Goal: Task Accomplishment & Management: Manage account settings

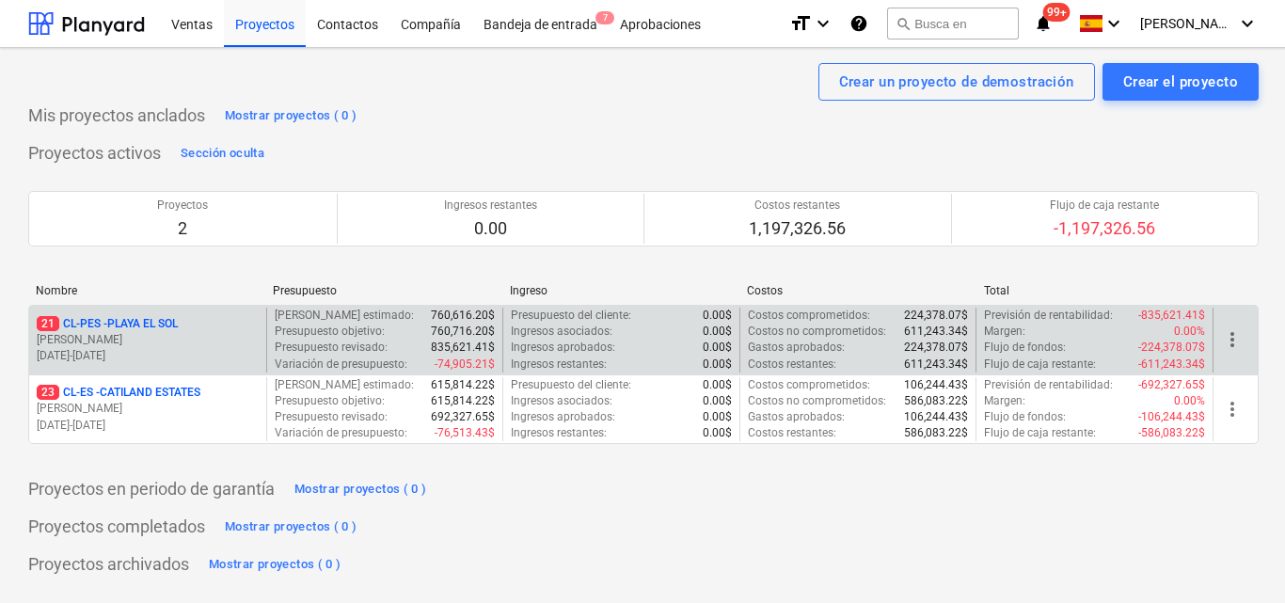
click at [236, 356] on p "31.12.2024 - 31.01.2026" at bounding box center [148, 356] width 222 height 16
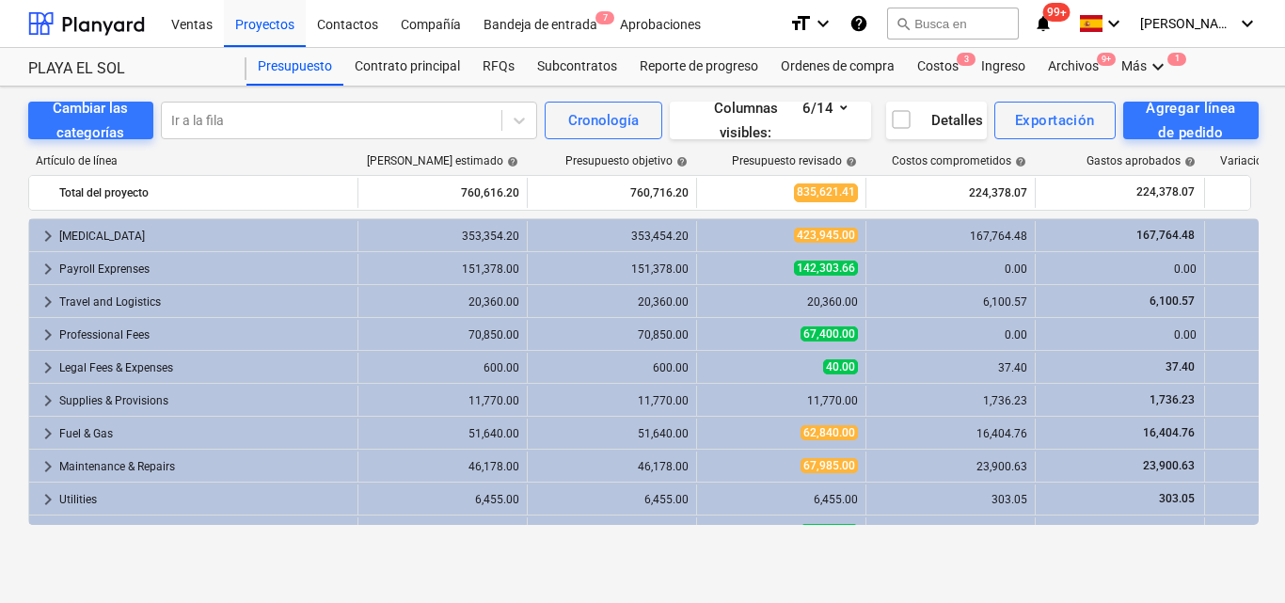
scroll to position [60, 0]
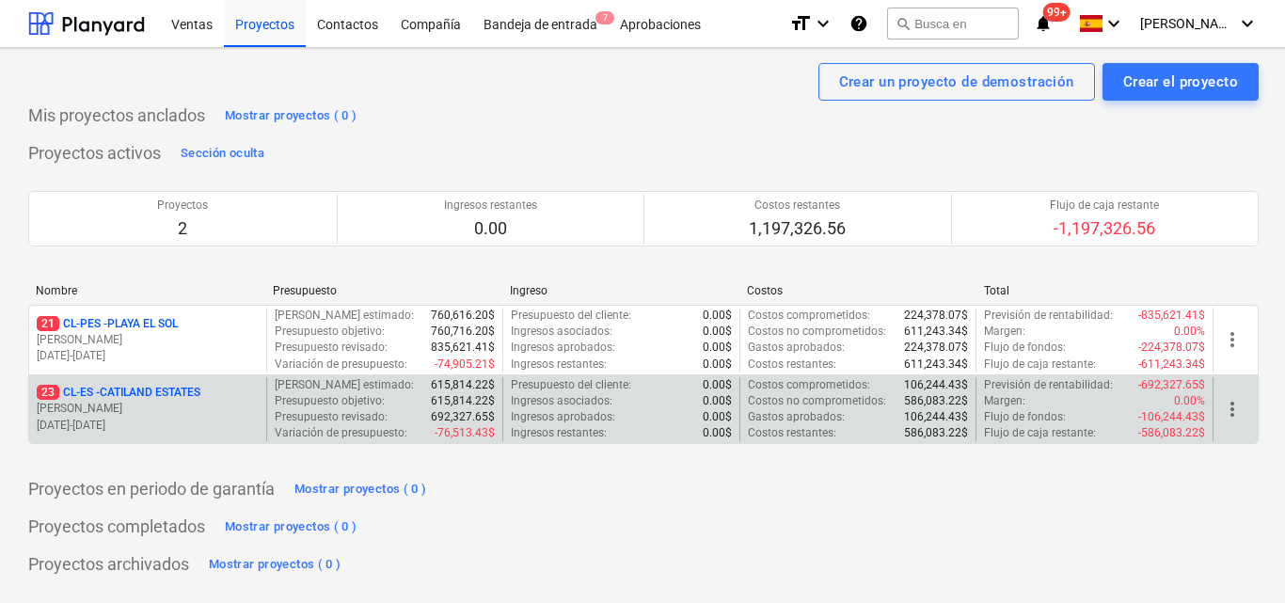
click at [199, 421] on p "[DATE] - [DATE]" at bounding box center [148, 426] width 222 height 16
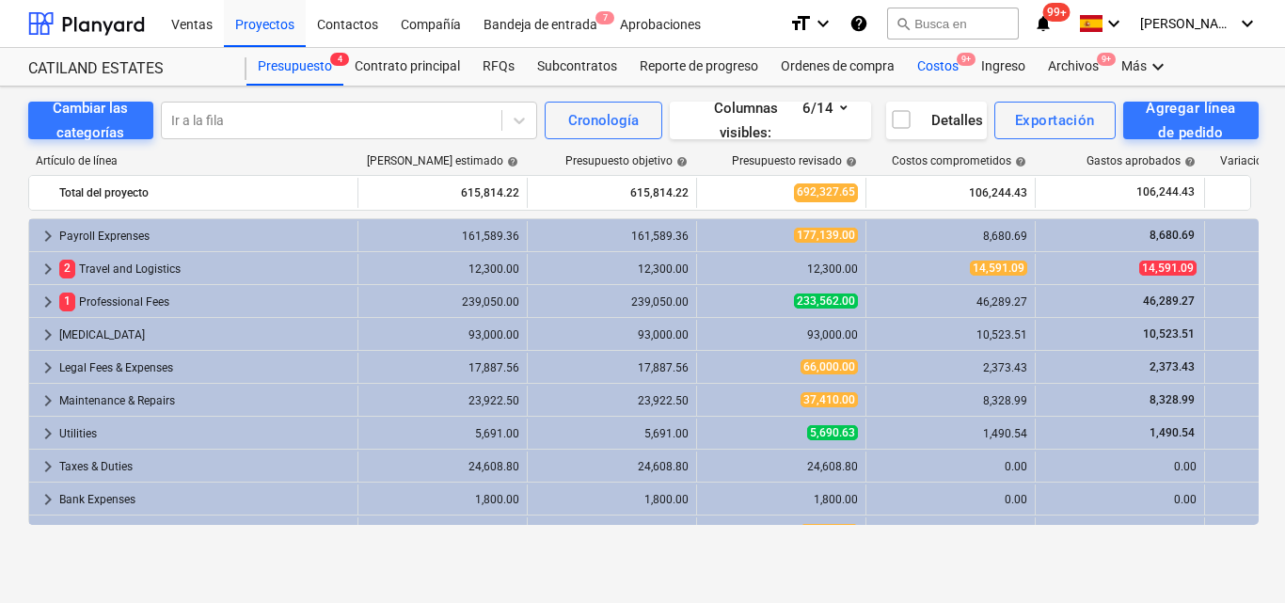
click at [937, 71] on div "Costos 9+" at bounding box center [938, 67] width 64 height 38
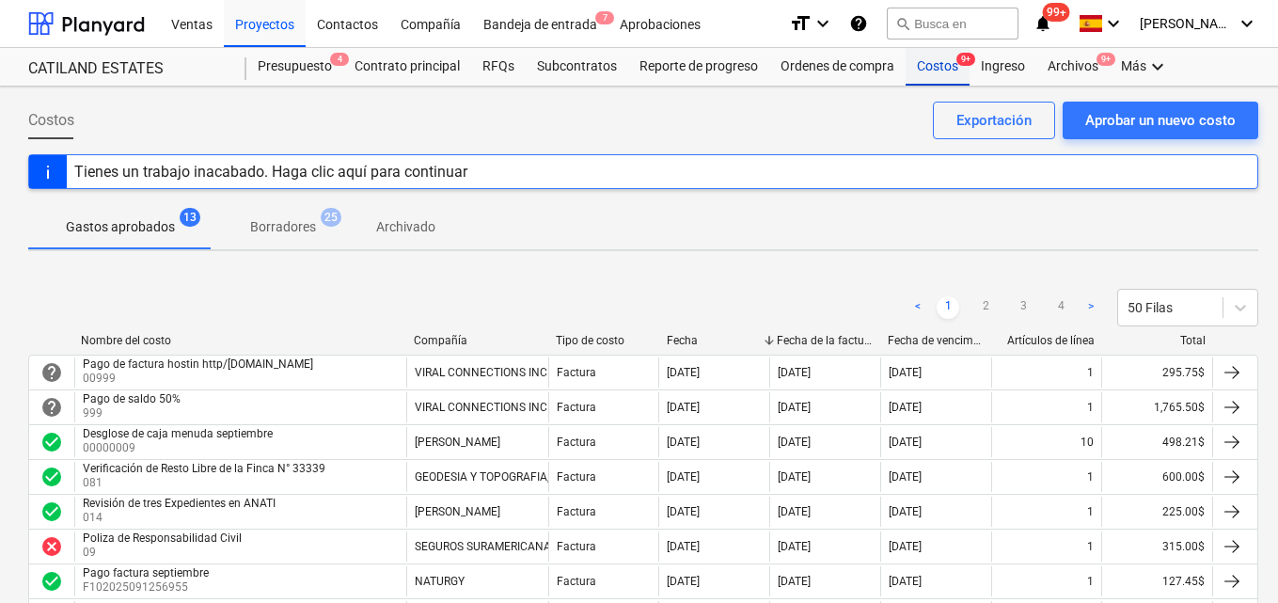
click at [926, 69] on div "Costos 9+" at bounding box center [938, 67] width 64 height 38
click at [1115, 131] on div "Aprobar un nuevo costo" at bounding box center [1160, 120] width 150 height 24
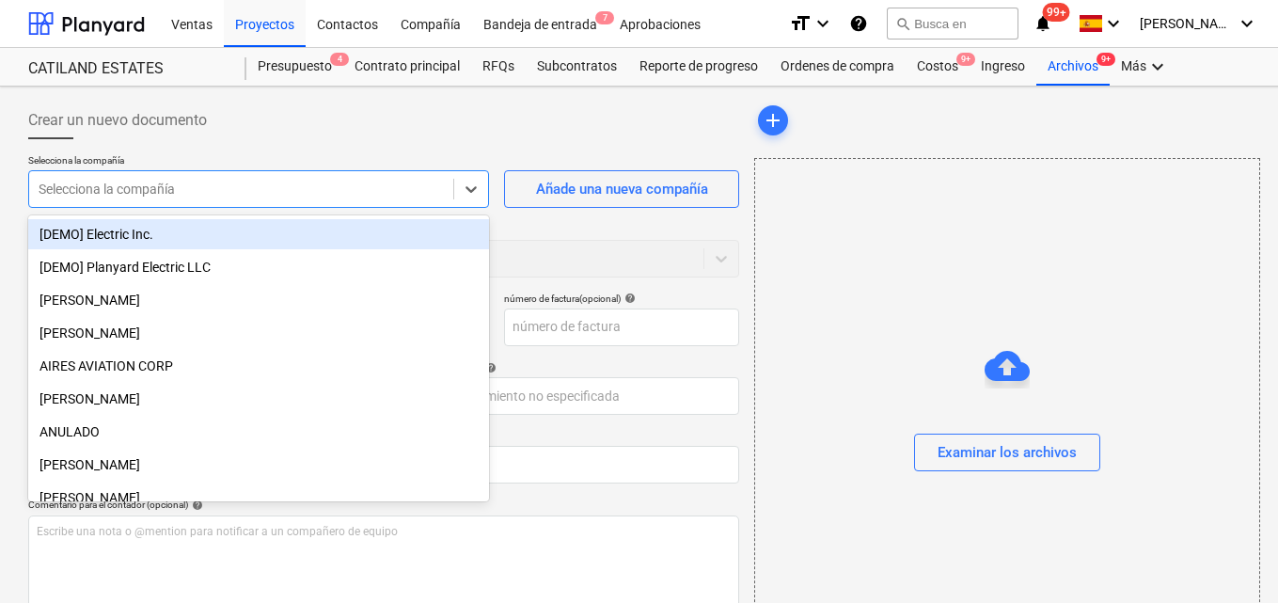
click at [272, 196] on div at bounding box center [241, 189] width 405 height 19
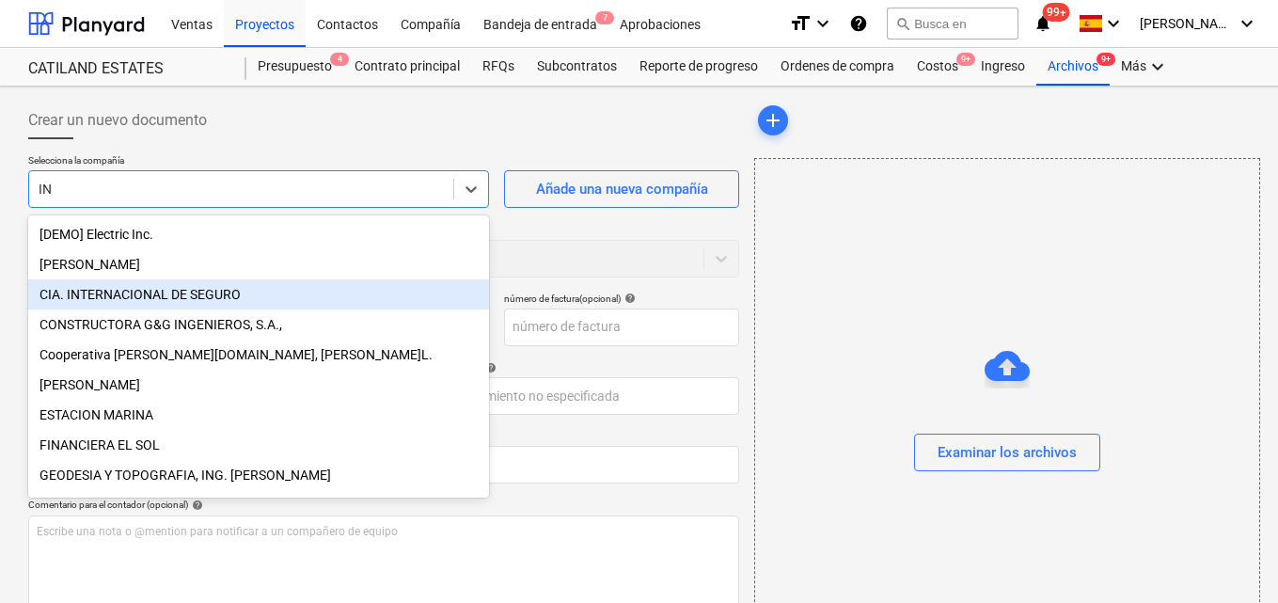
type input "I"
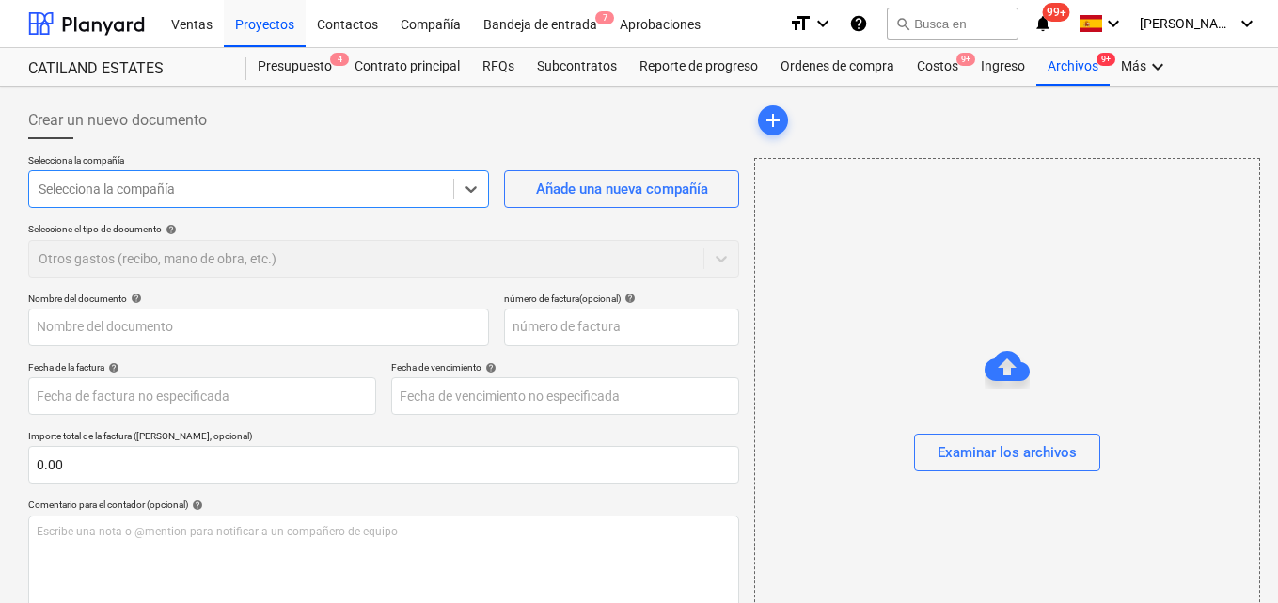
click at [263, 197] on div at bounding box center [241, 189] width 405 height 19
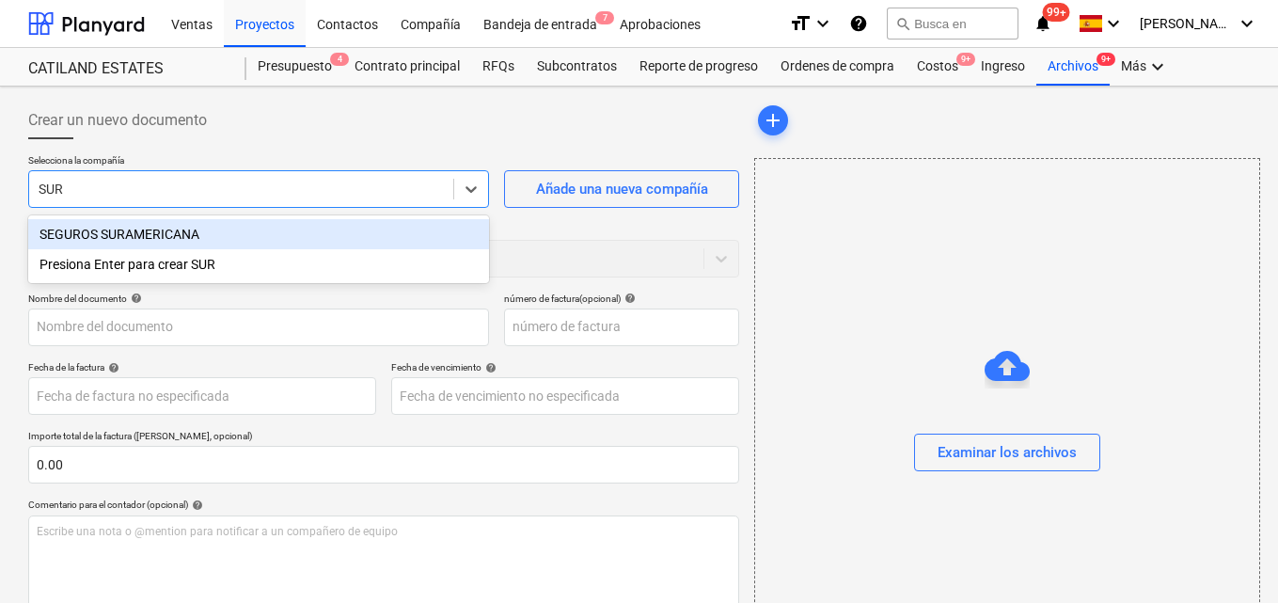
type input "SURA"
click at [249, 244] on div "SEGUROS SURAMERICANA" at bounding box center [258, 234] width 461 height 30
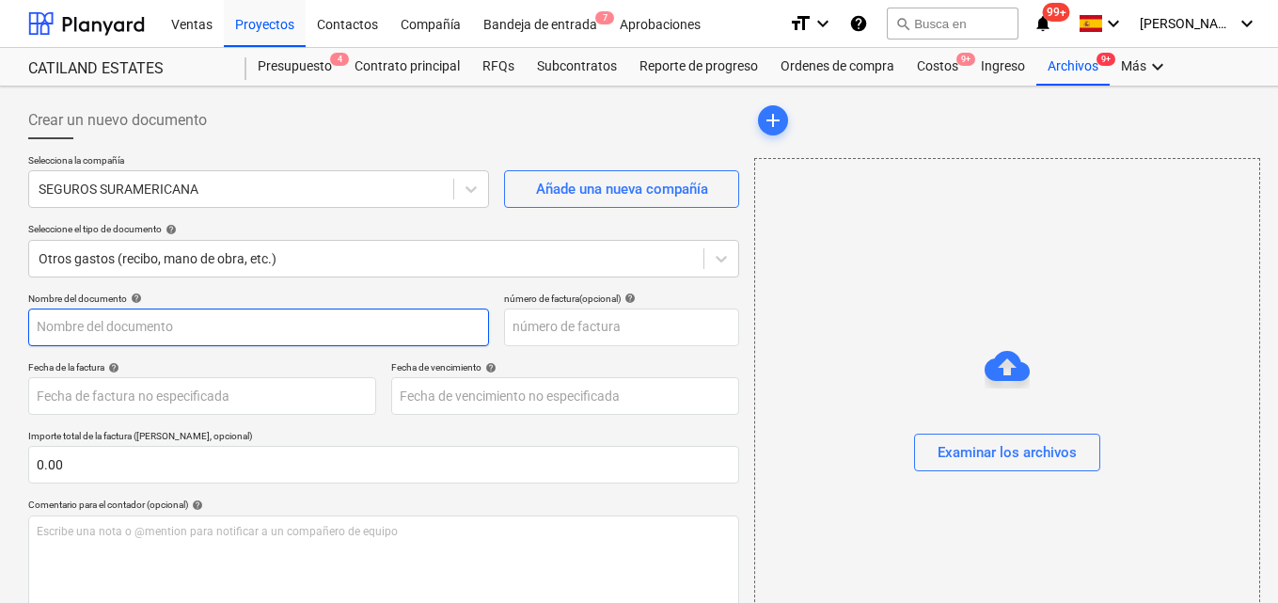
click at [65, 324] on input "text" at bounding box center [258, 327] width 461 height 38
type input "Colectivo de vida [DATE]"
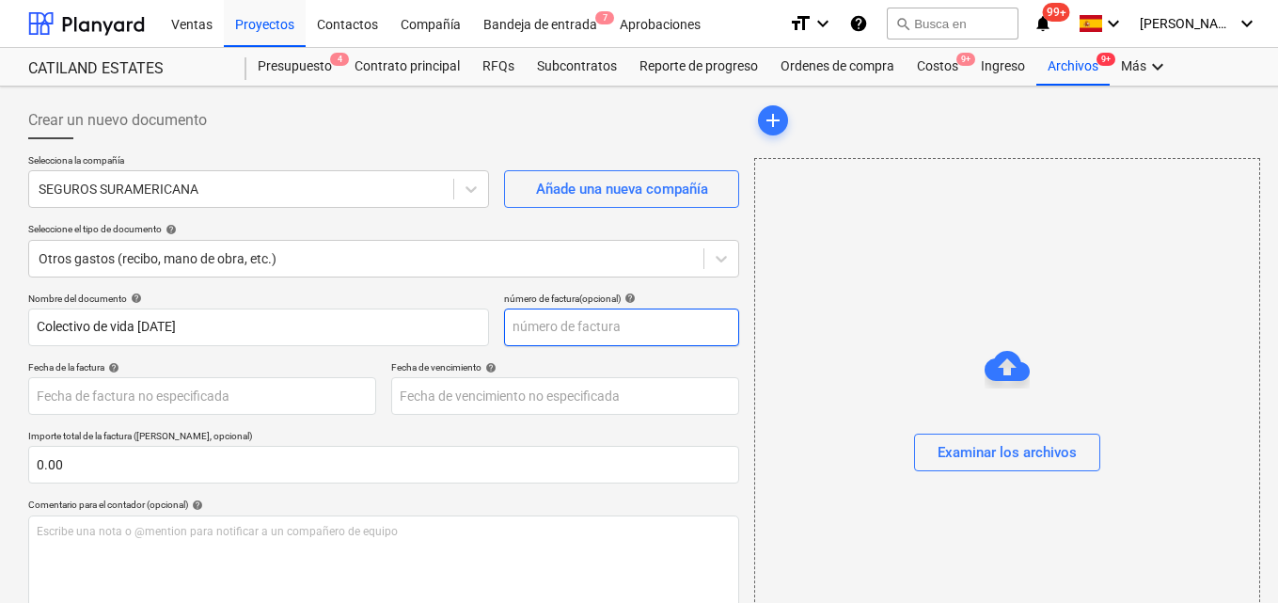
click at [521, 326] on input "text" at bounding box center [621, 327] width 235 height 38
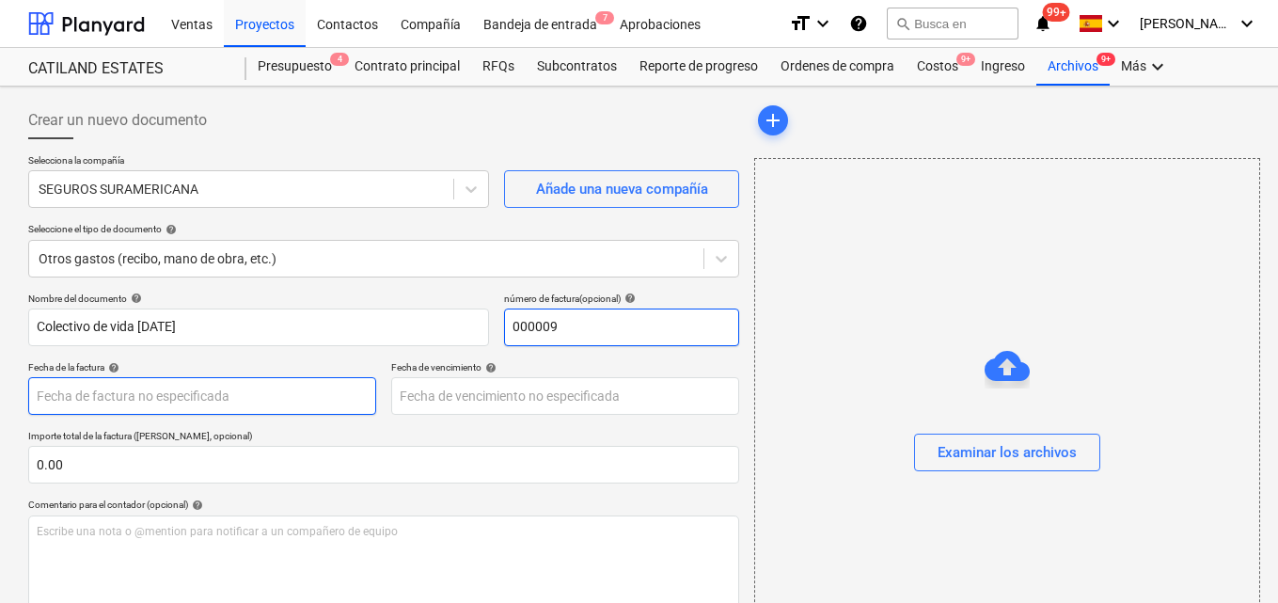
type input "000009"
click at [55, 391] on body "Ventas Proyectos Contactos Compañía Bandeja de entrada 7 Aprobaciones format_si…" at bounding box center [639, 301] width 1278 height 603
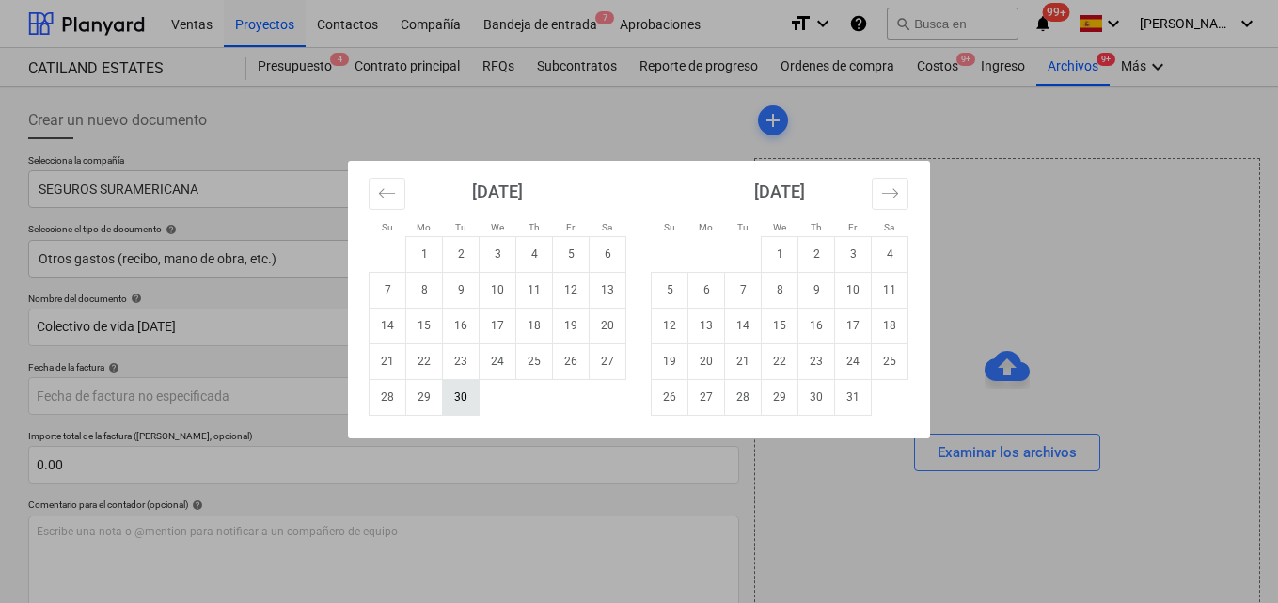
click at [462, 401] on td "30" at bounding box center [461, 397] width 37 height 36
type input "[DATE]"
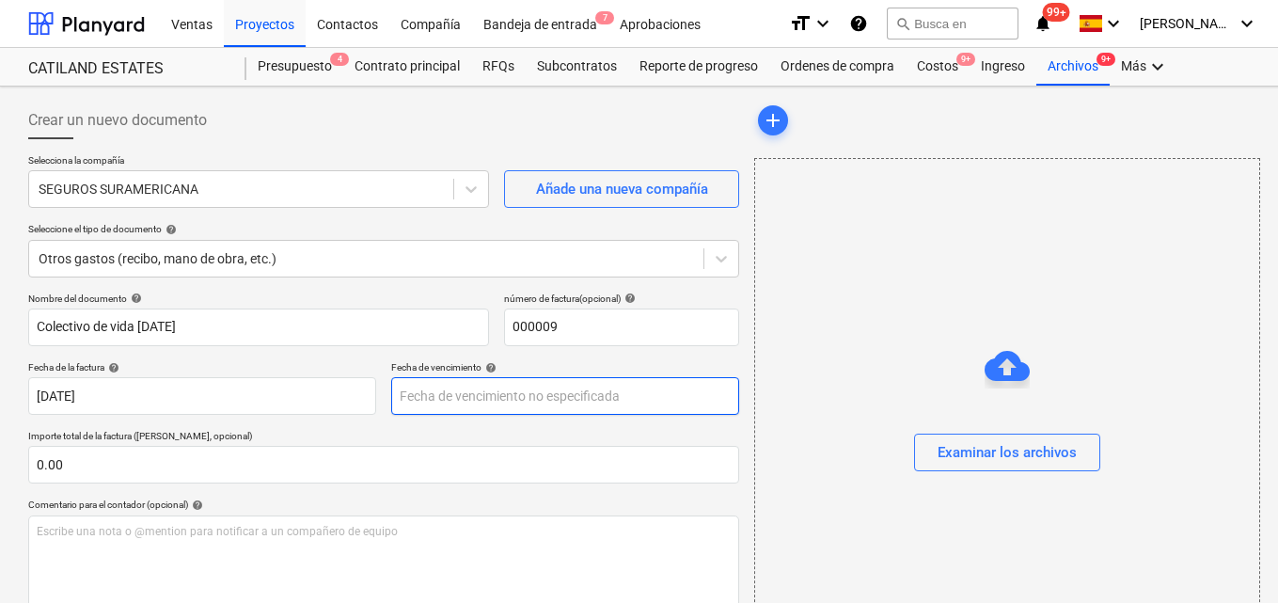
click at [416, 399] on body "Ventas Proyectos Contactos Compañía Bandeja de entrada 7 Aprobaciones format_si…" at bounding box center [639, 301] width 1278 height 603
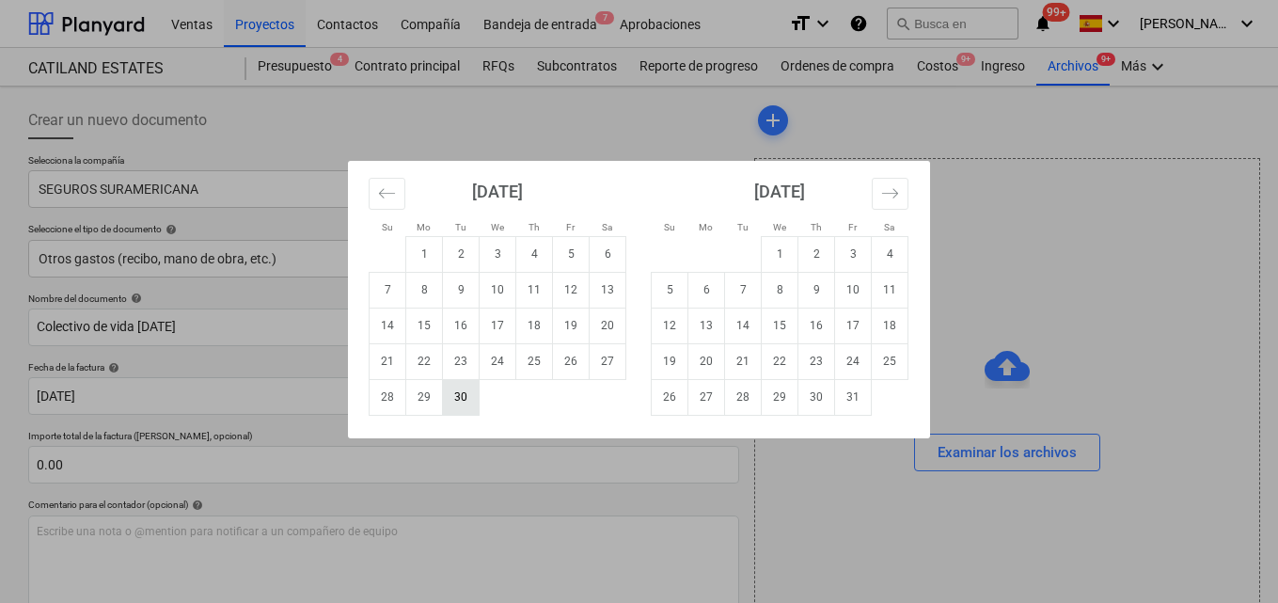
click at [454, 395] on td "30" at bounding box center [461, 397] width 37 height 36
type input "[DATE]"
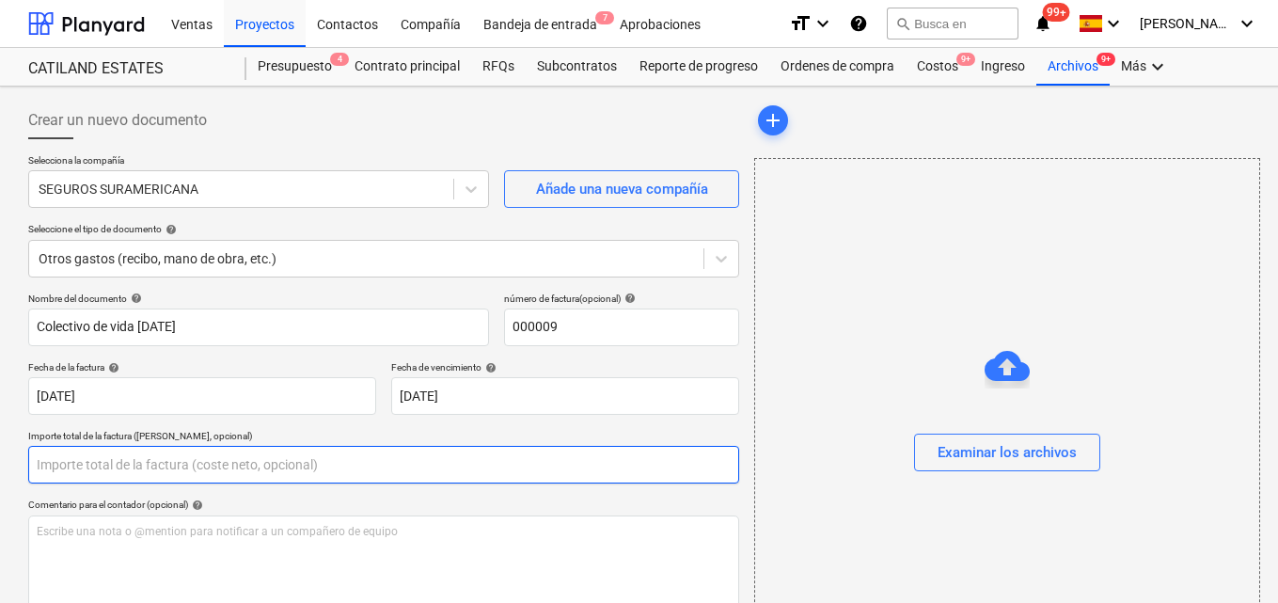
click at [59, 461] on input "text" at bounding box center [383, 465] width 711 height 38
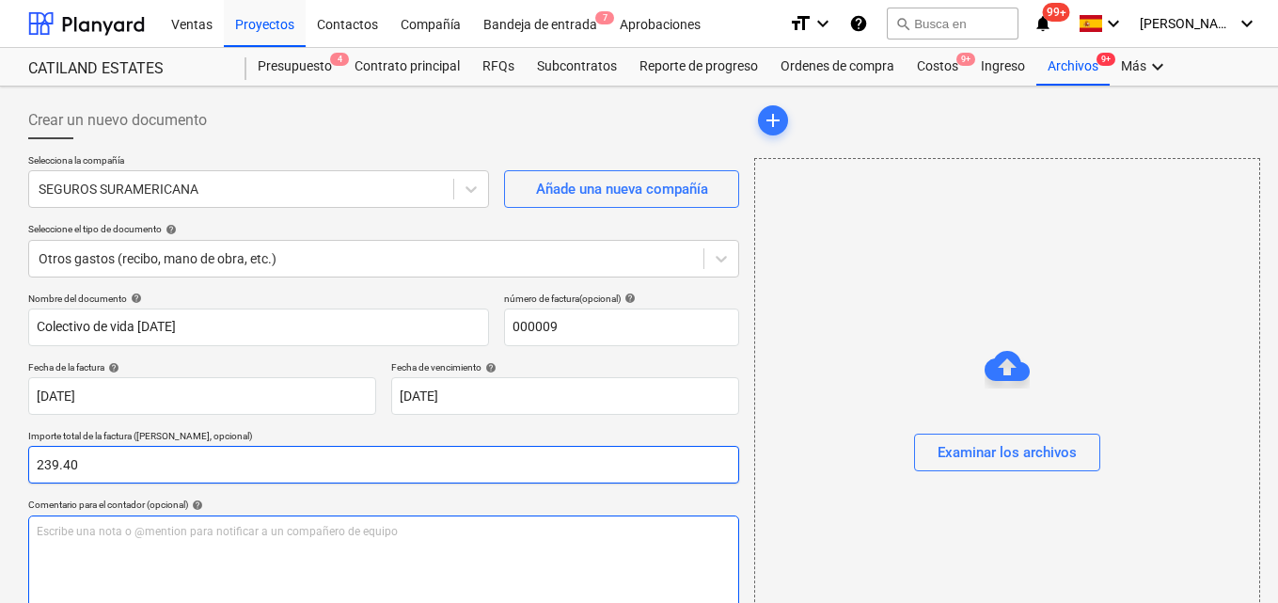
type input "239.40"
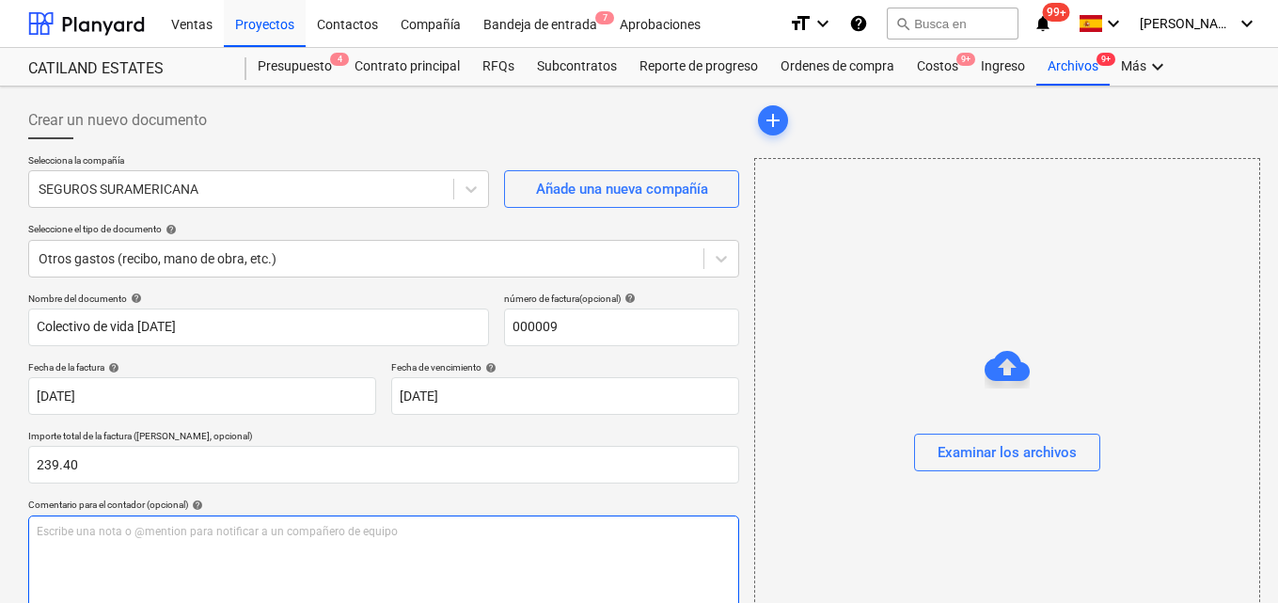
click at [58, 538] on p "Escribe una nota o @mention para notificar a un compañero de equipo ﻿" at bounding box center [384, 532] width 694 height 16
click at [279, 528] on span "Pago de colectivo [PERSON_NAME] [DATE] (Inportante" at bounding box center [176, 531] width 279 height 13
click at [333, 532] on p "Pago de colectivo [PERSON_NAME] [DATE] (Importante" at bounding box center [384, 532] width 694 height 16
click at [469, 533] on span "Pago de colectivo [PERSON_NAME] [DATE] (Importante esto solo para registrar avl…" at bounding box center [270, 531] width 466 height 13
click at [511, 530] on p "Pago de colectivo [PERSON_NAME] [DATE] (Importante esto solo para registrar a l…" at bounding box center [384, 532] width 694 height 16
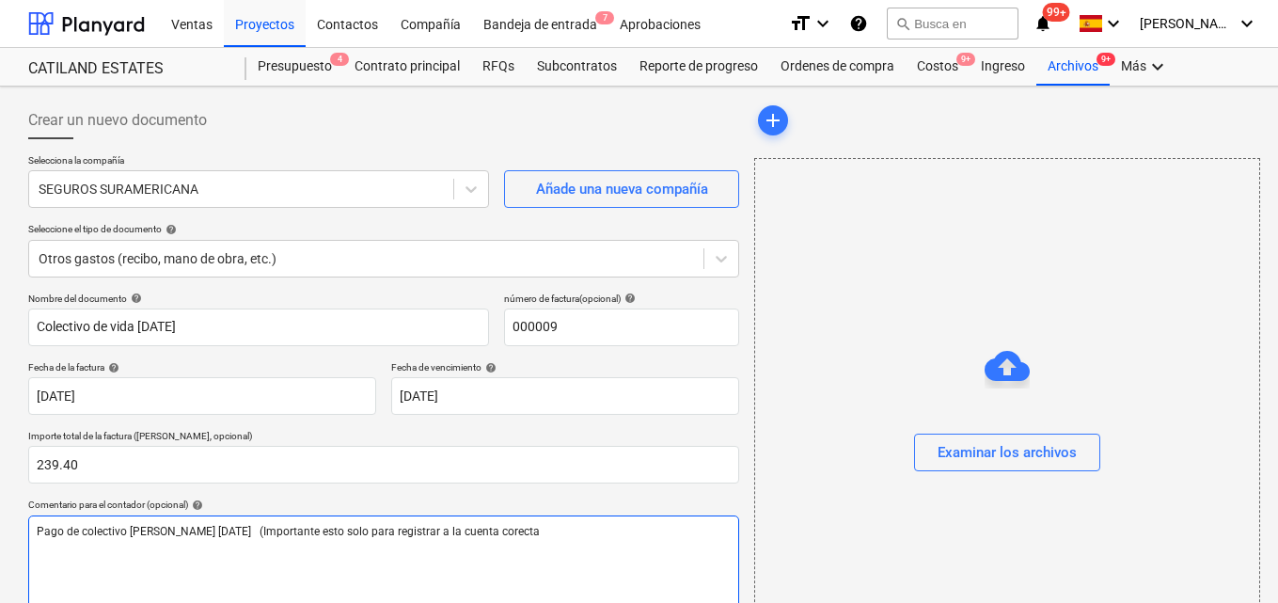
click at [522, 536] on span "Pago de colectivo [PERSON_NAME] [DATE] (Importante esto solo para registrar a l…" at bounding box center [288, 531] width 503 height 13
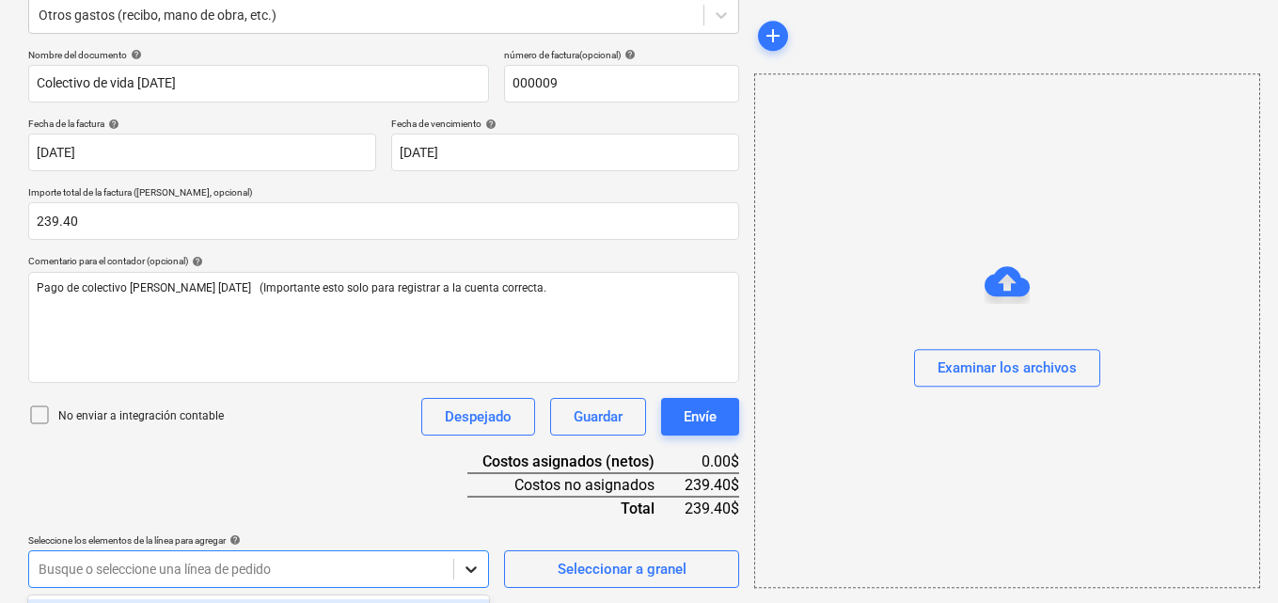
scroll to position [522, 0]
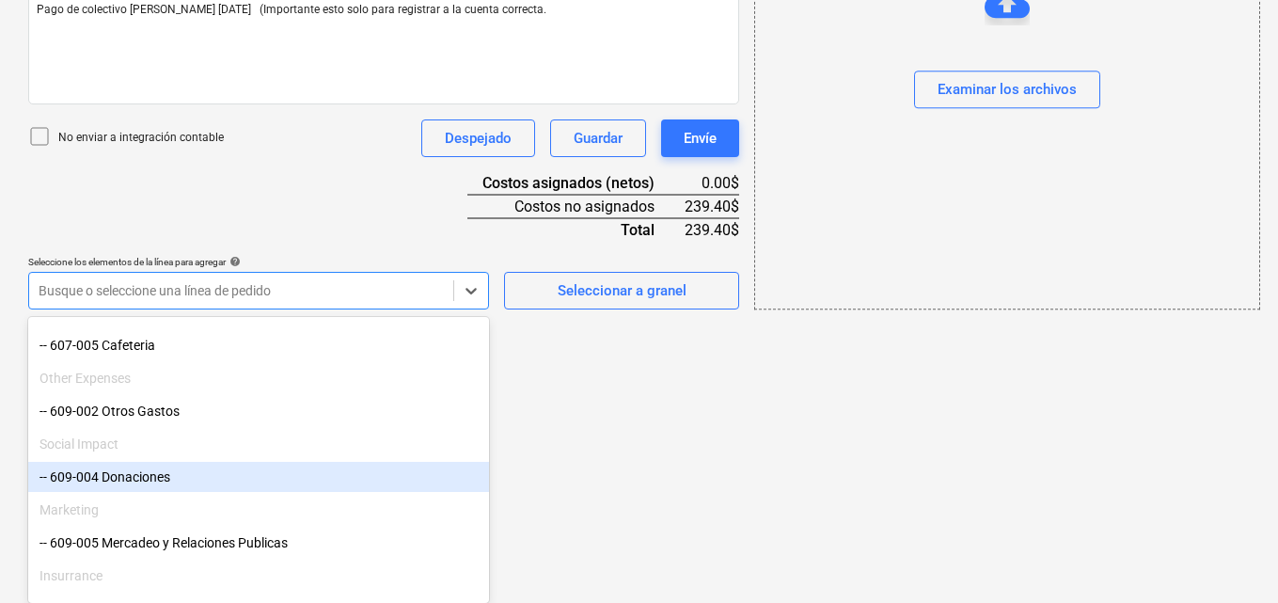
scroll to position [1594, 0]
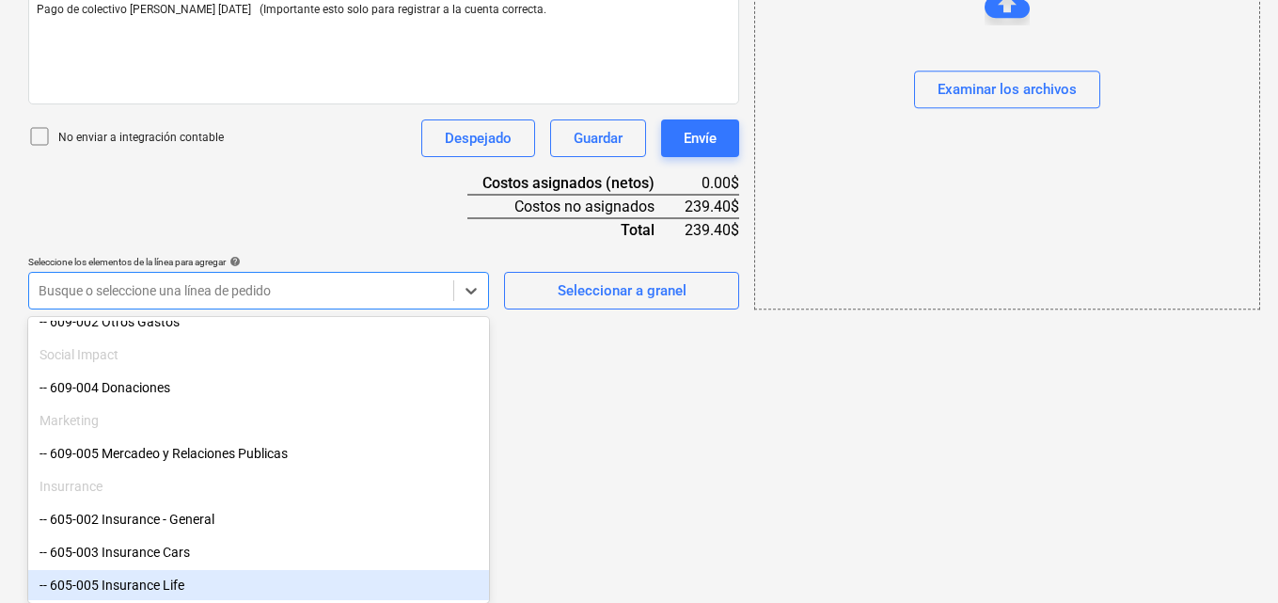
click at [195, 588] on div "-- 605-005 Insurance Life" at bounding box center [258, 585] width 461 height 30
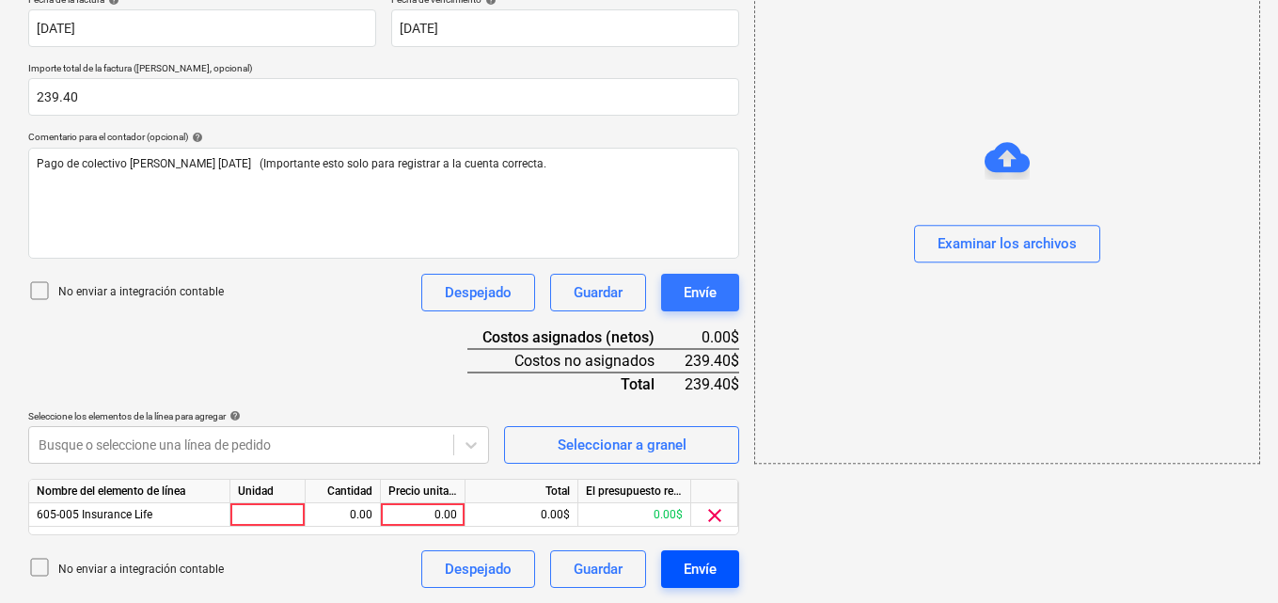
scroll to position [368, 0]
click at [250, 514] on div at bounding box center [267, 515] width 75 height 24
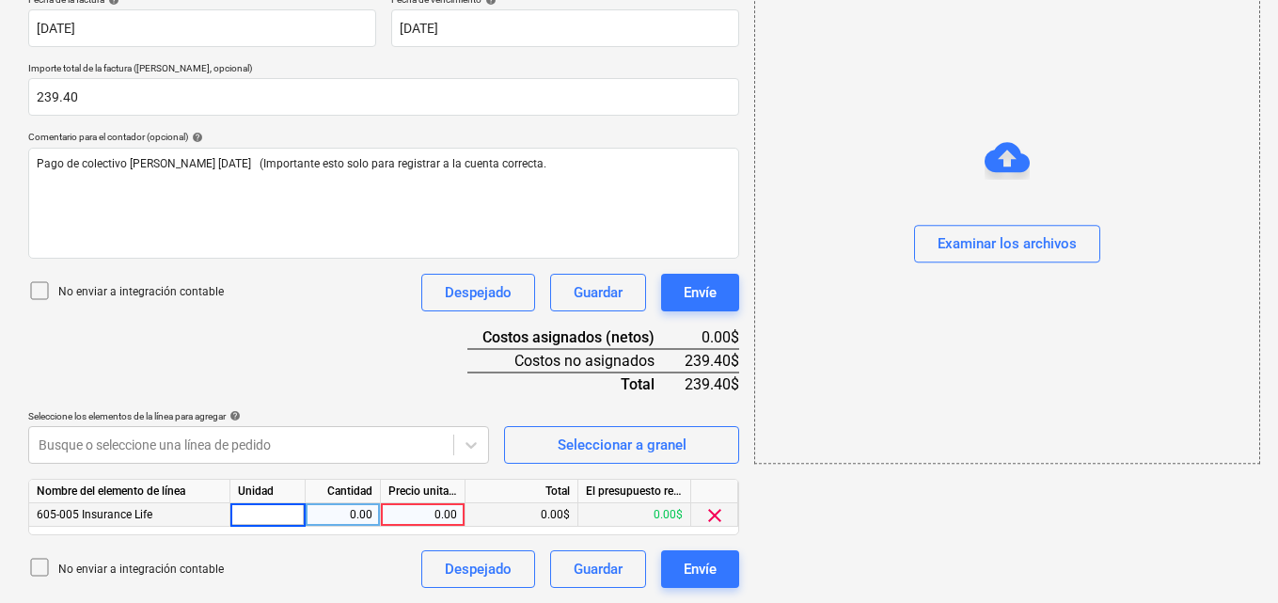
type input "1"
click at [342, 514] on div "0.00" at bounding box center [342, 515] width 59 height 24
type input "1"
click at [430, 514] on div "0.00" at bounding box center [422, 515] width 69 height 24
type input "239.40"
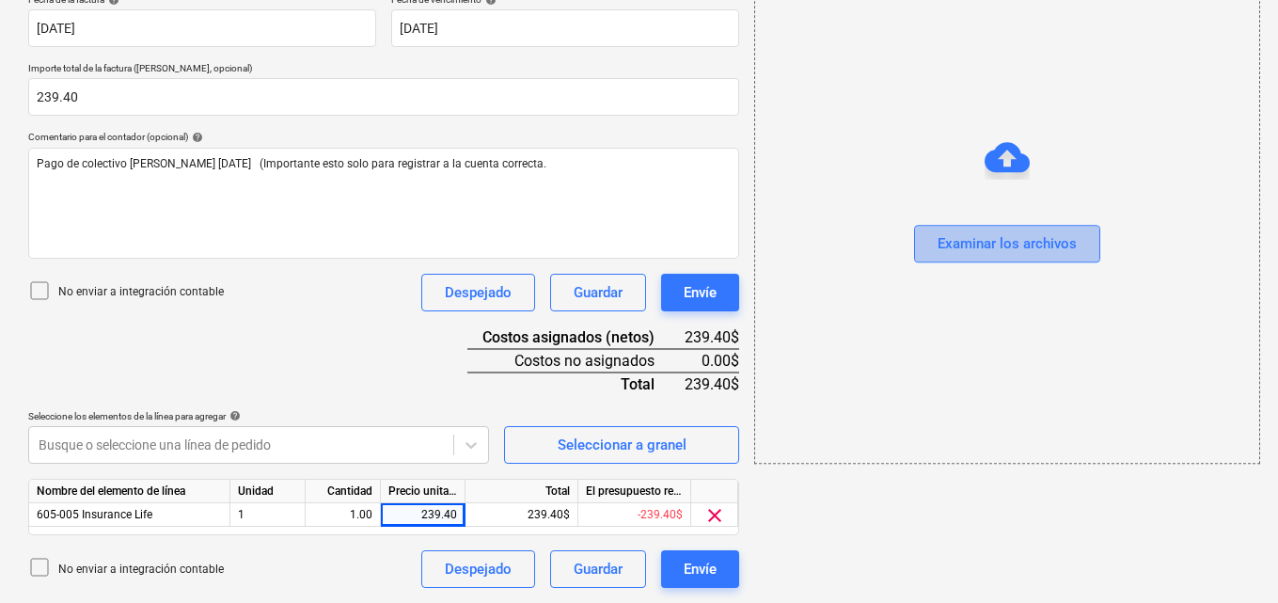
click at [960, 248] on div "Examinar los archivos" at bounding box center [1007, 244] width 139 height 24
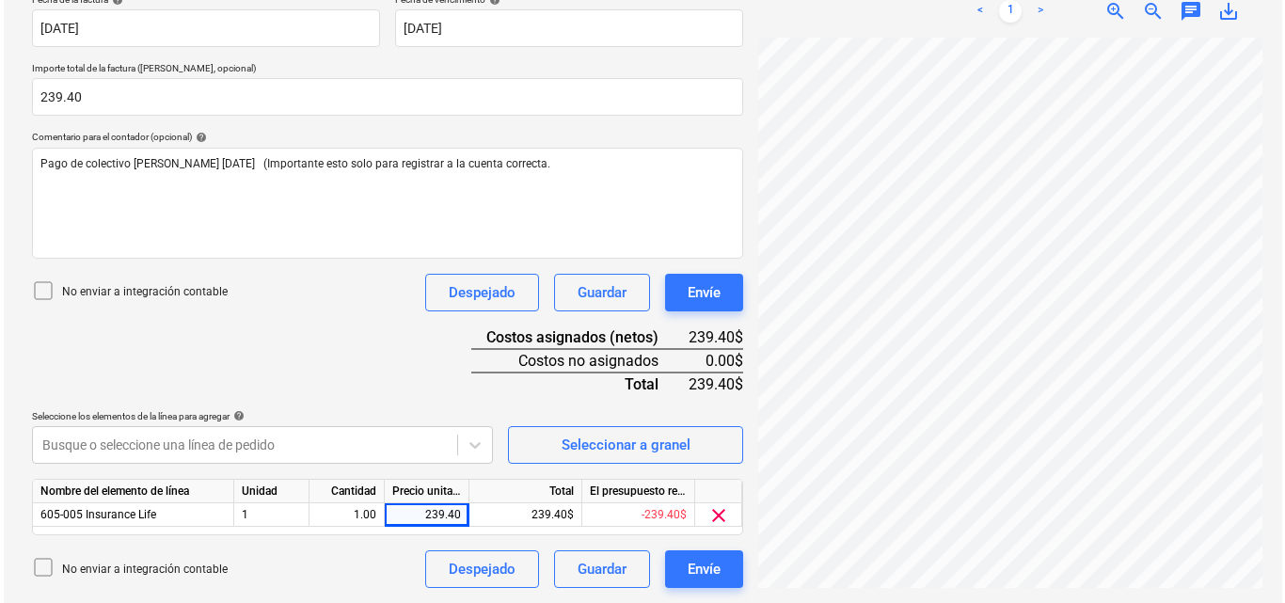
scroll to position [256, 0]
click at [684, 574] on div "Envíe" at bounding box center [700, 569] width 33 height 24
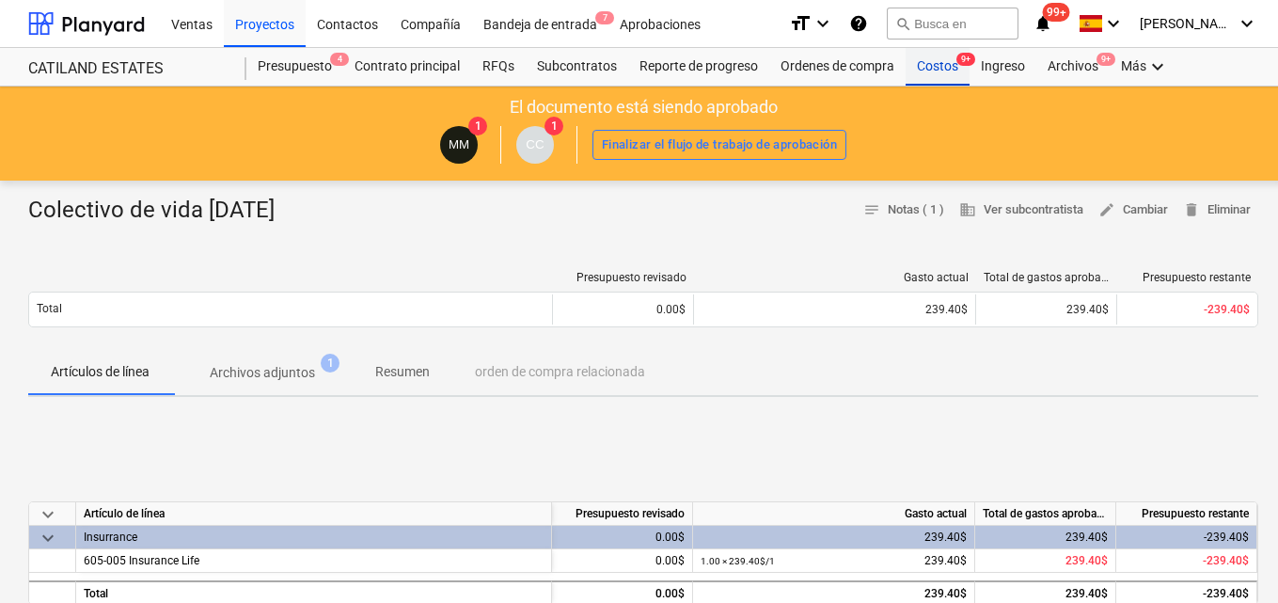
click at [928, 71] on div "Costos 9+" at bounding box center [938, 67] width 64 height 38
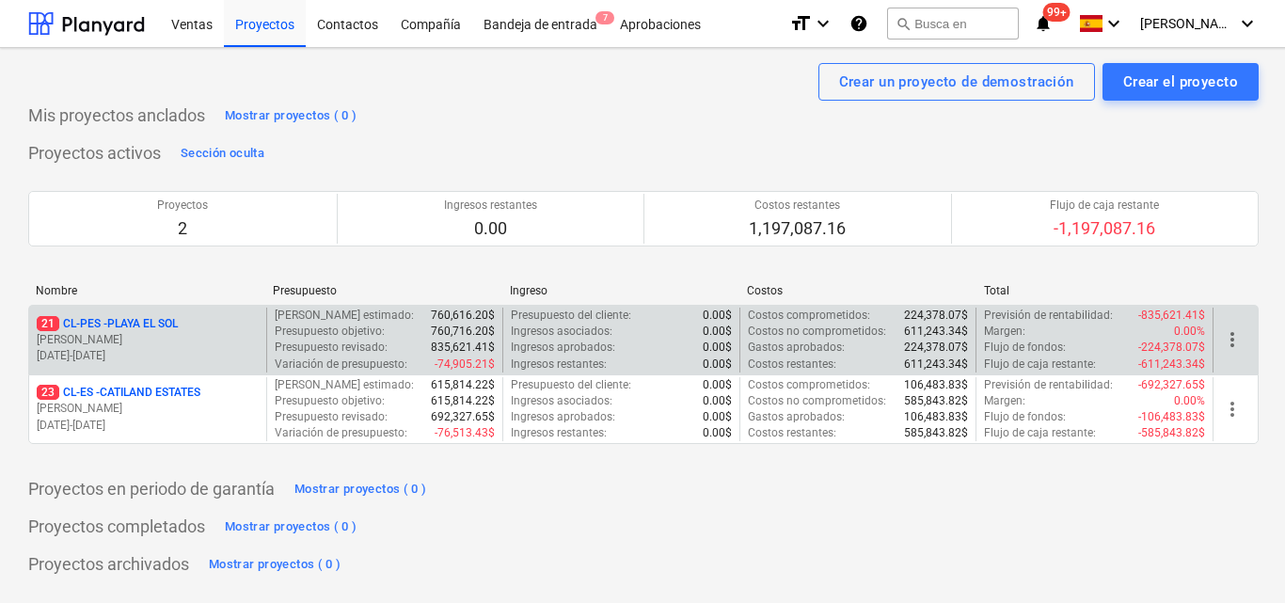
click at [134, 339] on p "[PERSON_NAME]" at bounding box center [148, 340] width 222 height 16
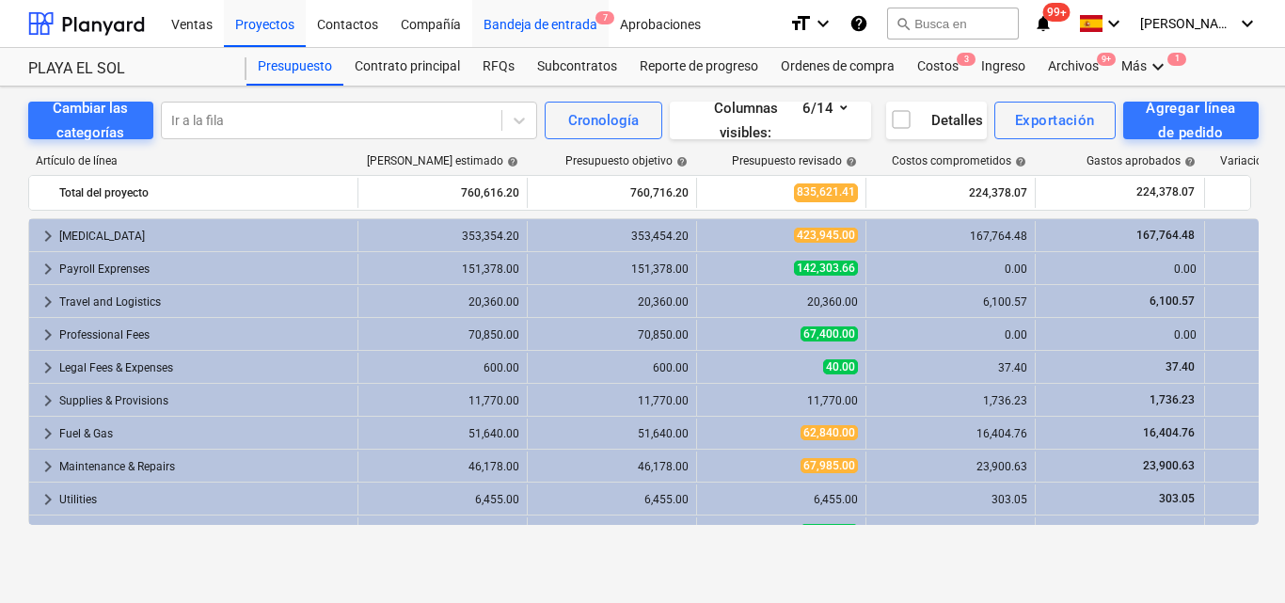
click at [602, 16] on span "7" at bounding box center [604, 17] width 19 height 13
click at [961, 60] on span "3" at bounding box center [965, 59] width 19 height 13
